Goal: Task Accomplishment & Management: Use online tool/utility

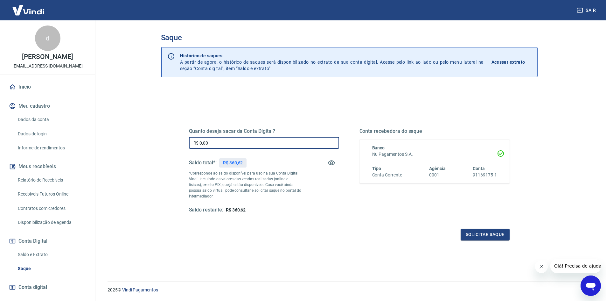
drag, startPoint x: 214, startPoint y: 144, endPoint x: 179, endPoint y: 142, distance: 35.0
click at [185, 144] on div "Quanto deseja sacar da Conta Digital? R$ 0,00 ​ Saldo total*: R$ 360,62 *Corres…" at bounding box center [349, 174] width 336 height 148
type input "R$ 360,62"
click at [490, 236] on button "Solicitar saque" at bounding box center [485, 234] width 49 height 12
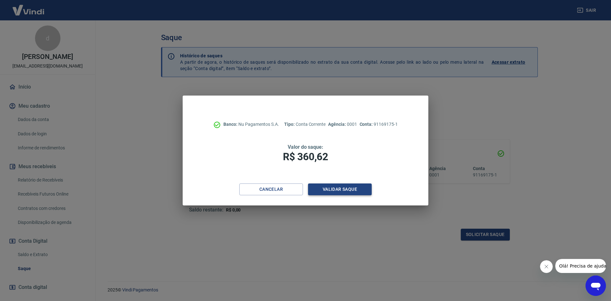
click at [347, 189] on button "Validar saque" at bounding box center [340, 189] width 64 height 12
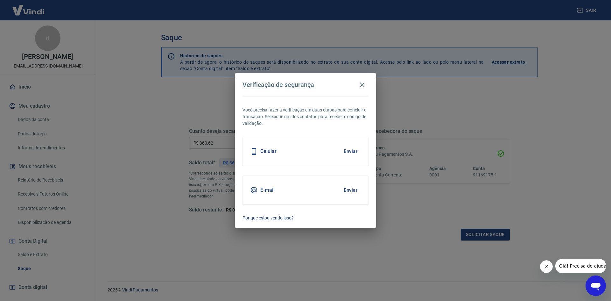
click at [350, 187] on button "Enviar" at bounding box center [350, 189] width 21 height 13
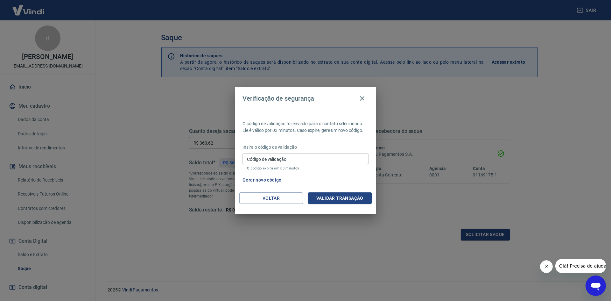
click at [309, 162] on input "Código de validação" at bounding box center [305, 159] width 126 height 12
paste input "495991"
type input "495991"
click at [359, 195] on button "Validar transação" at bounding box center [340, 198] width 64 height 12
